Goal: Information Seeking & Learning: Learn about a topic

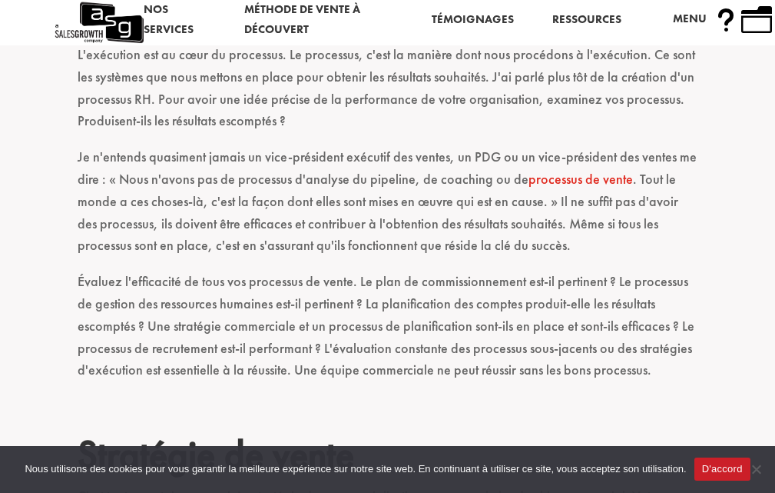
scroll to position [1327, 0]
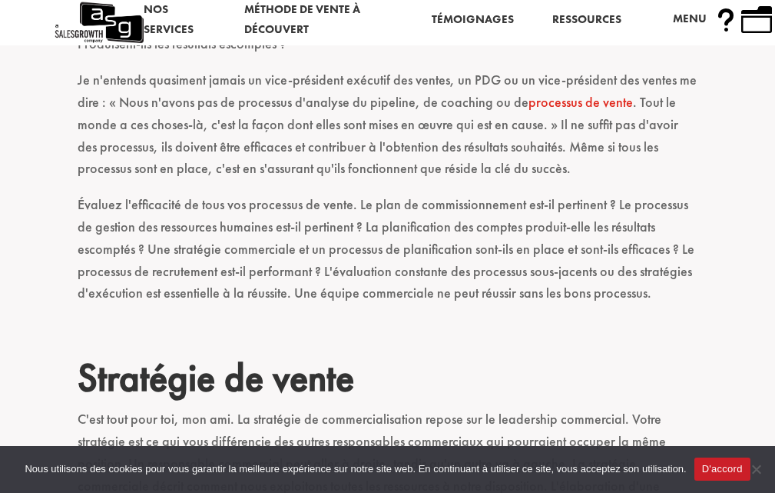
click at [566, 105] on font "processus de vente" at bounding box center [581, 102] width 105 height 18
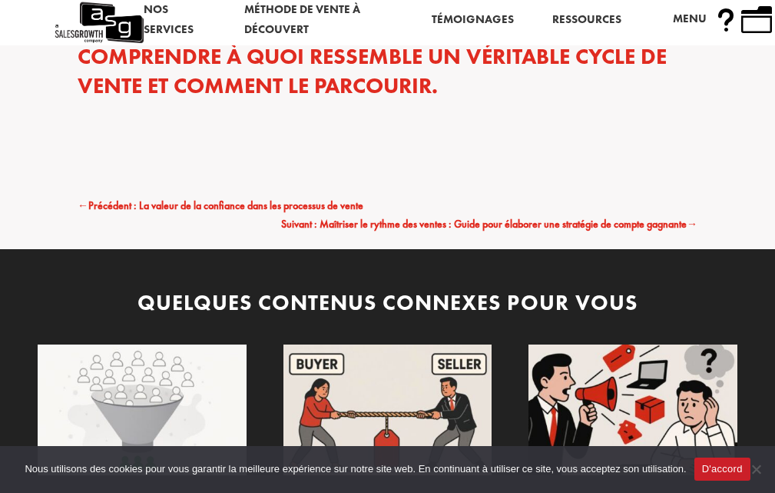
scroll to position [3843, 0]
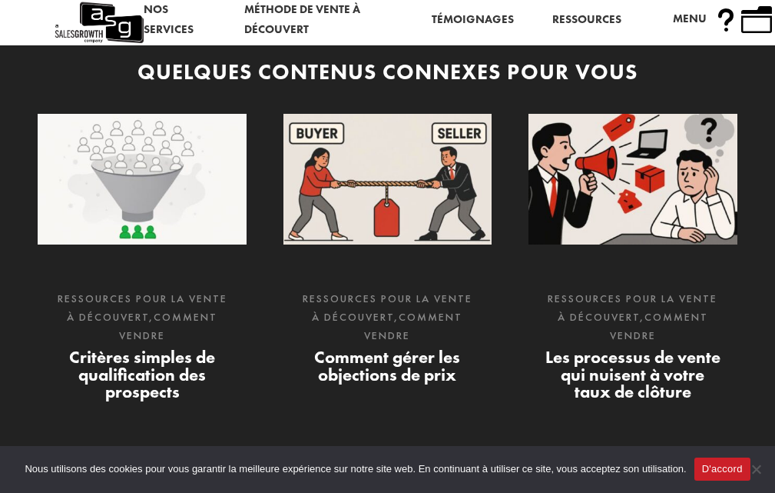
click at [433, 378] on font "Comment gérer les objections de prix" at bounding box center [387, 365] width 146 height 39
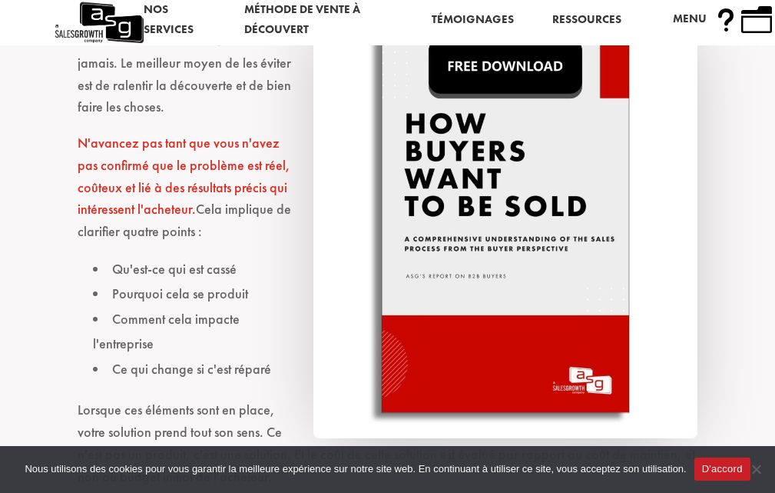
scroll to position [1460, 0]
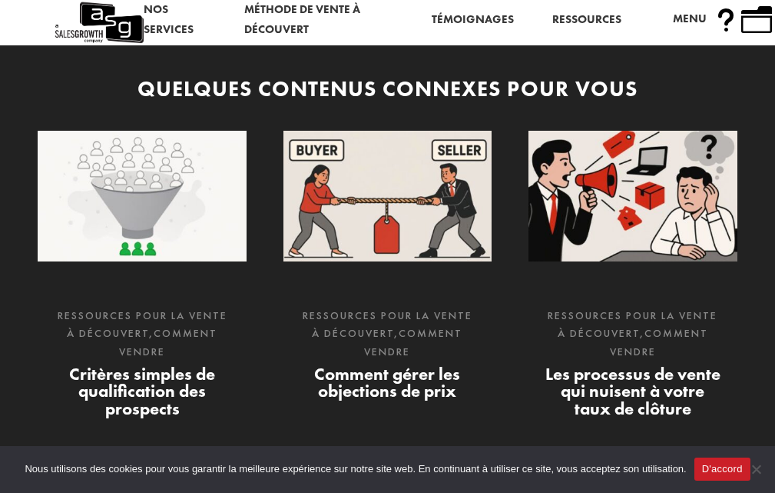
scroll to position [4381, 0]
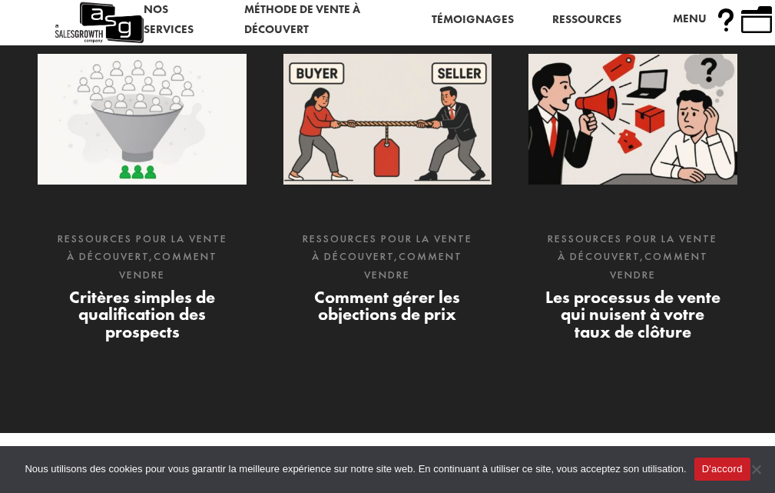
click at [635, 308] on font "Les processus de vente qui nuisent à votre taux de clôture" at bounding box center [633, 314] width 175 height 57
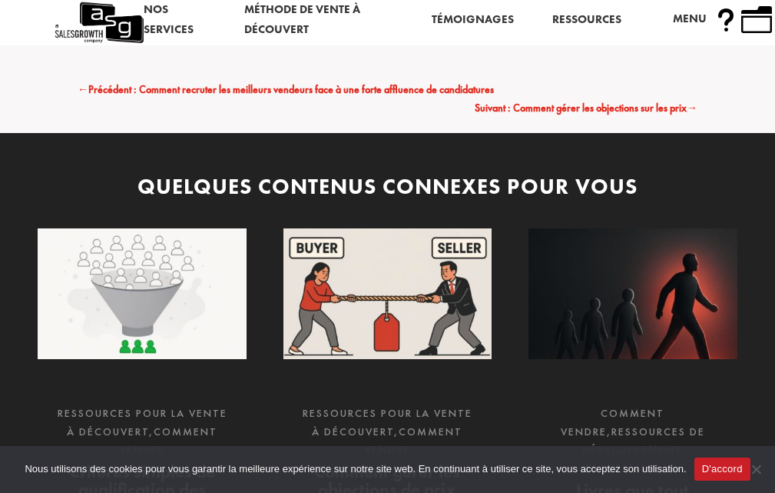
scroll to position [2612, 0]
